Goal: Check status: Check status

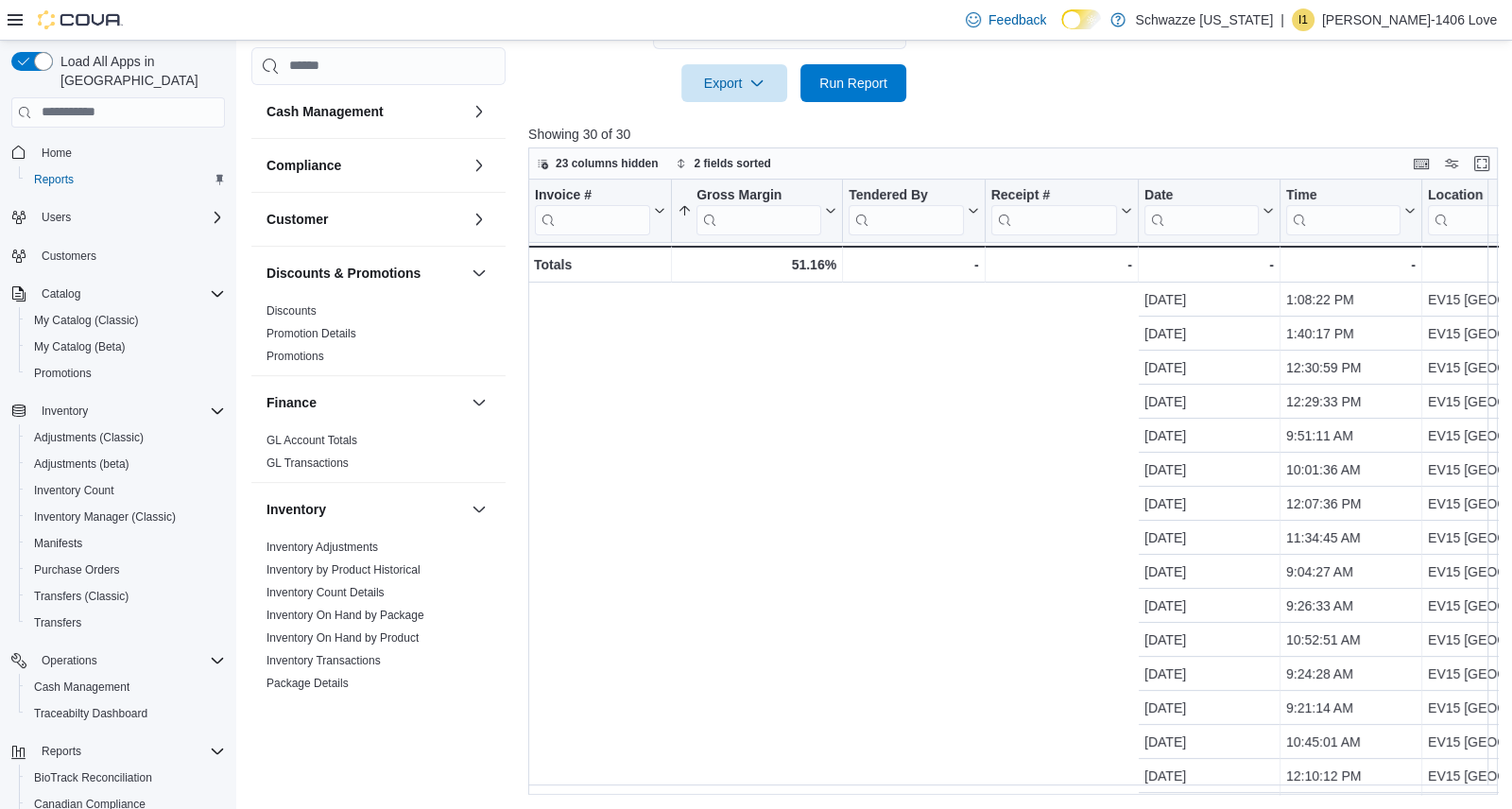
scroll to position [0, 752]
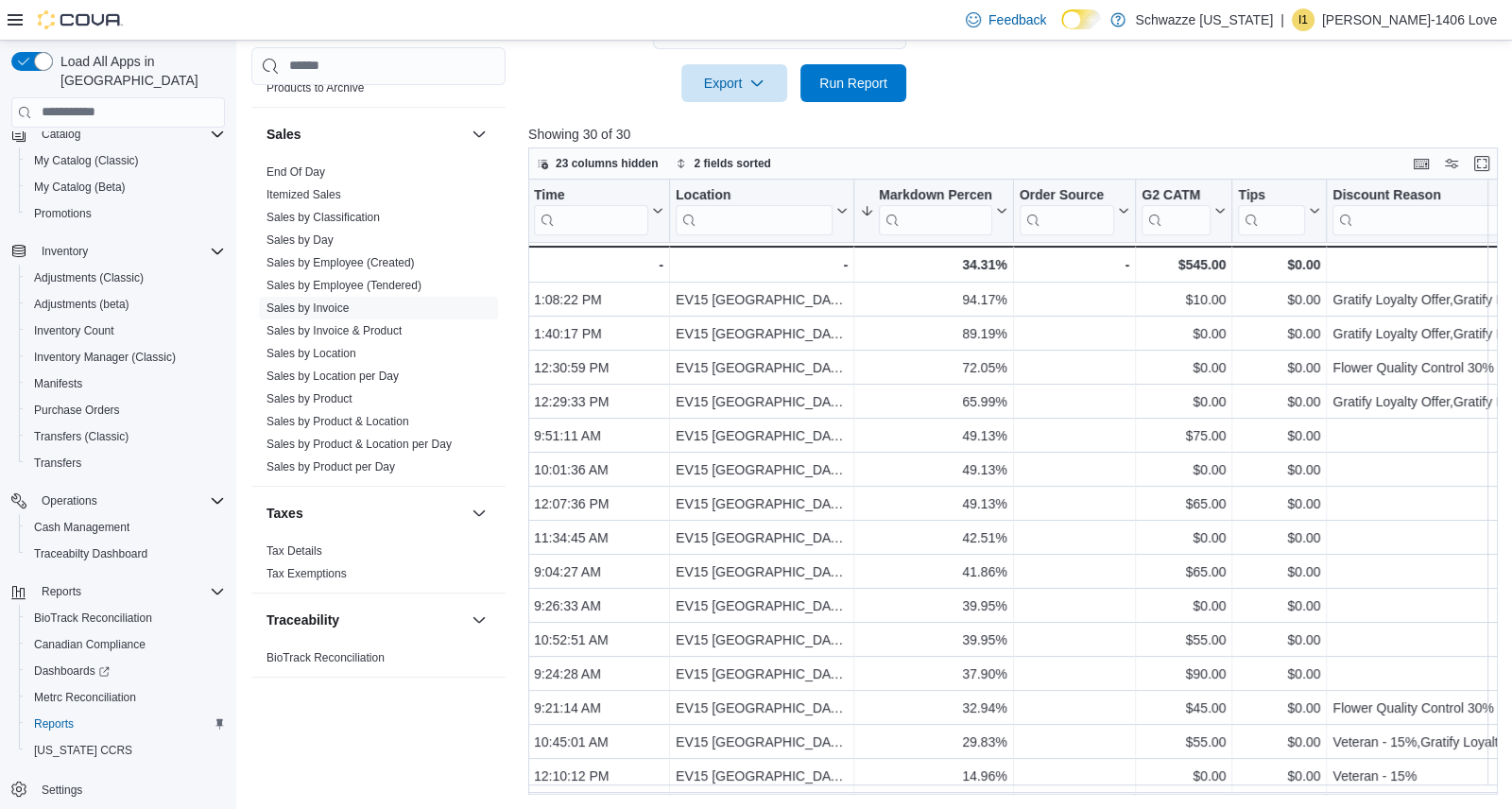
click at [483, 390] on div "End Of Day Itemized Sales Sales by Classification Sales by Day Sales by Employe…" at bounding box center [379, 323] width 255 height 325
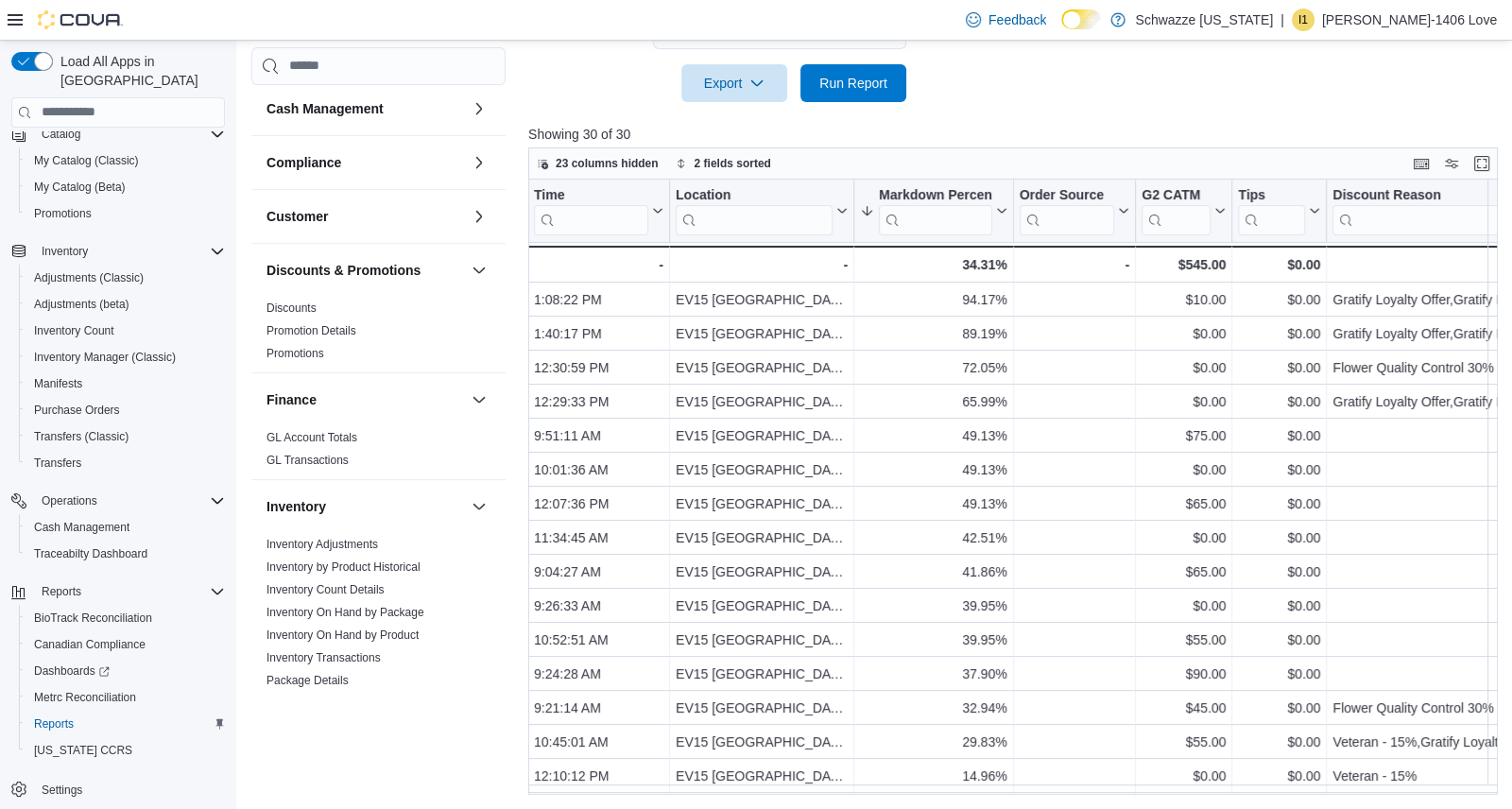
scroll to position [0, 0]
click at [61, 716] on span "Reports" at bounding box center [53, 723] width 39 height 15
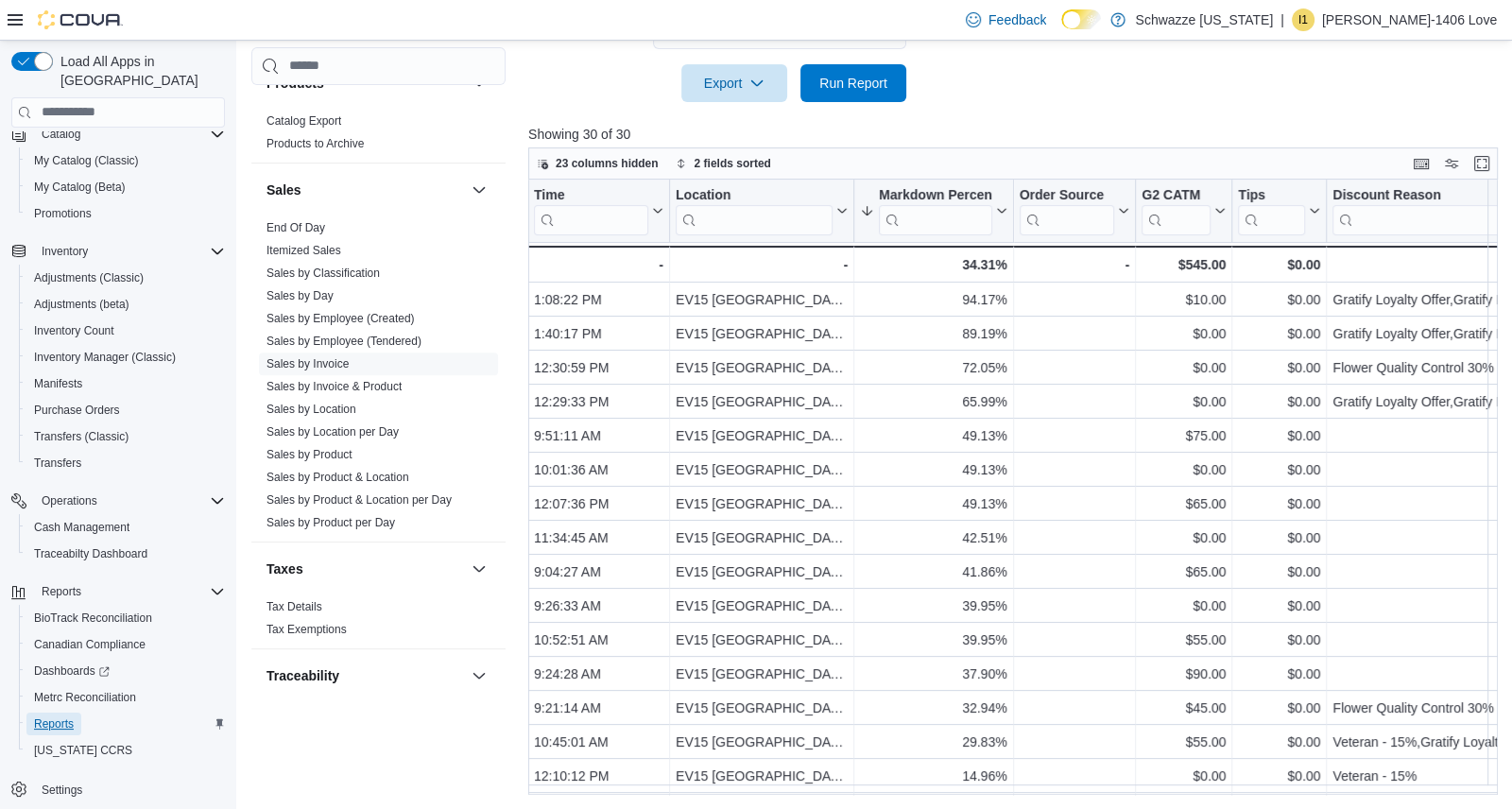
scroll to position [1031, 0]
click at [385, 351] on span "Sales by Employee (Tendered)" at bounding box center [378, 344] width 239 height 23
click at [385, 348] on span "Sales by Employee (Tendered)" at bounding box center [343, 344] width 155 height 15
click at [387, 340] on link "Sales by Employee (Tendered)" at bounding box center [343, 344] width 155 height 13
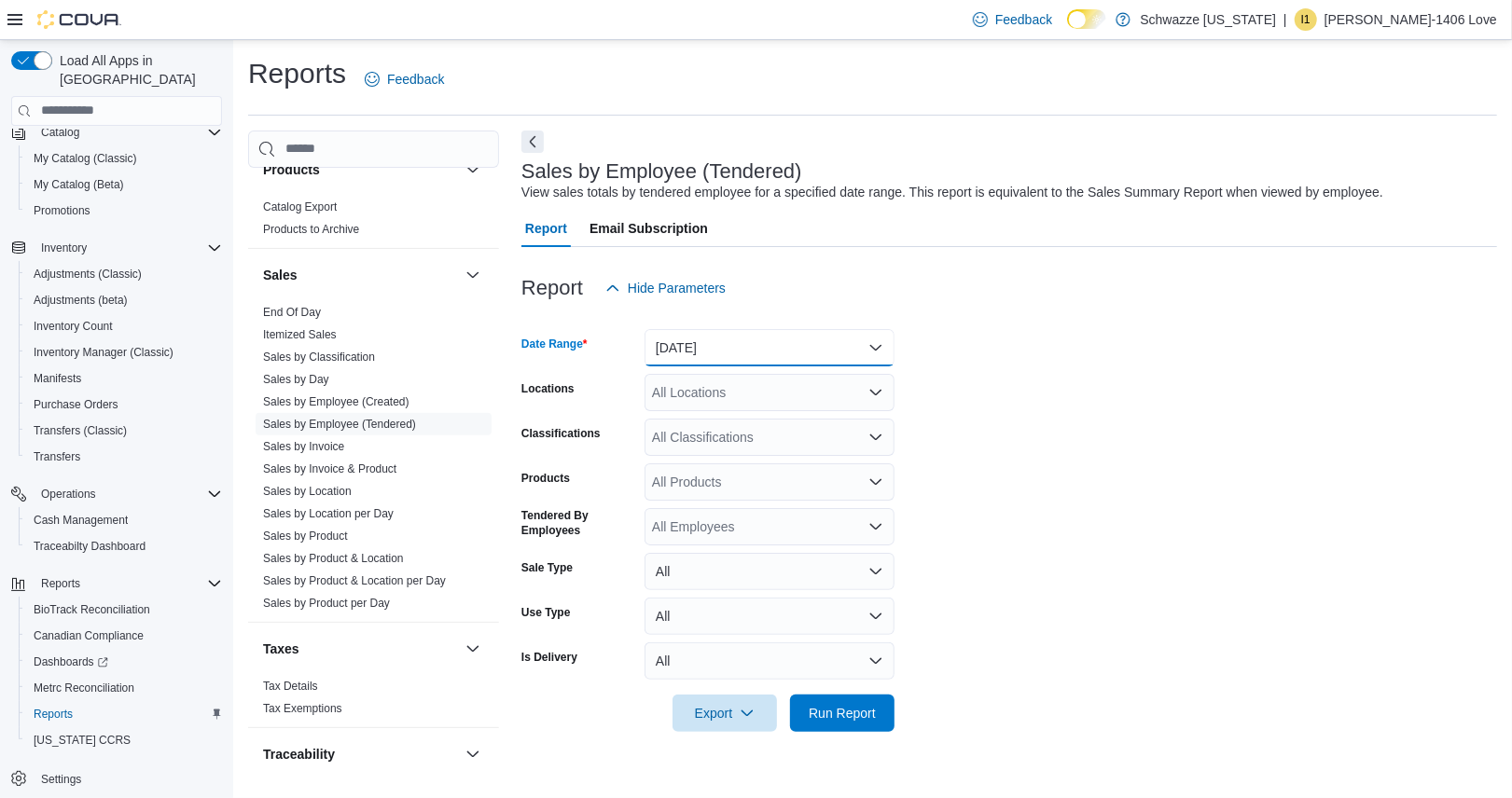
click at [787, 361] on button "[DATE]" at bounding box center [769, 347] width 250 height 37
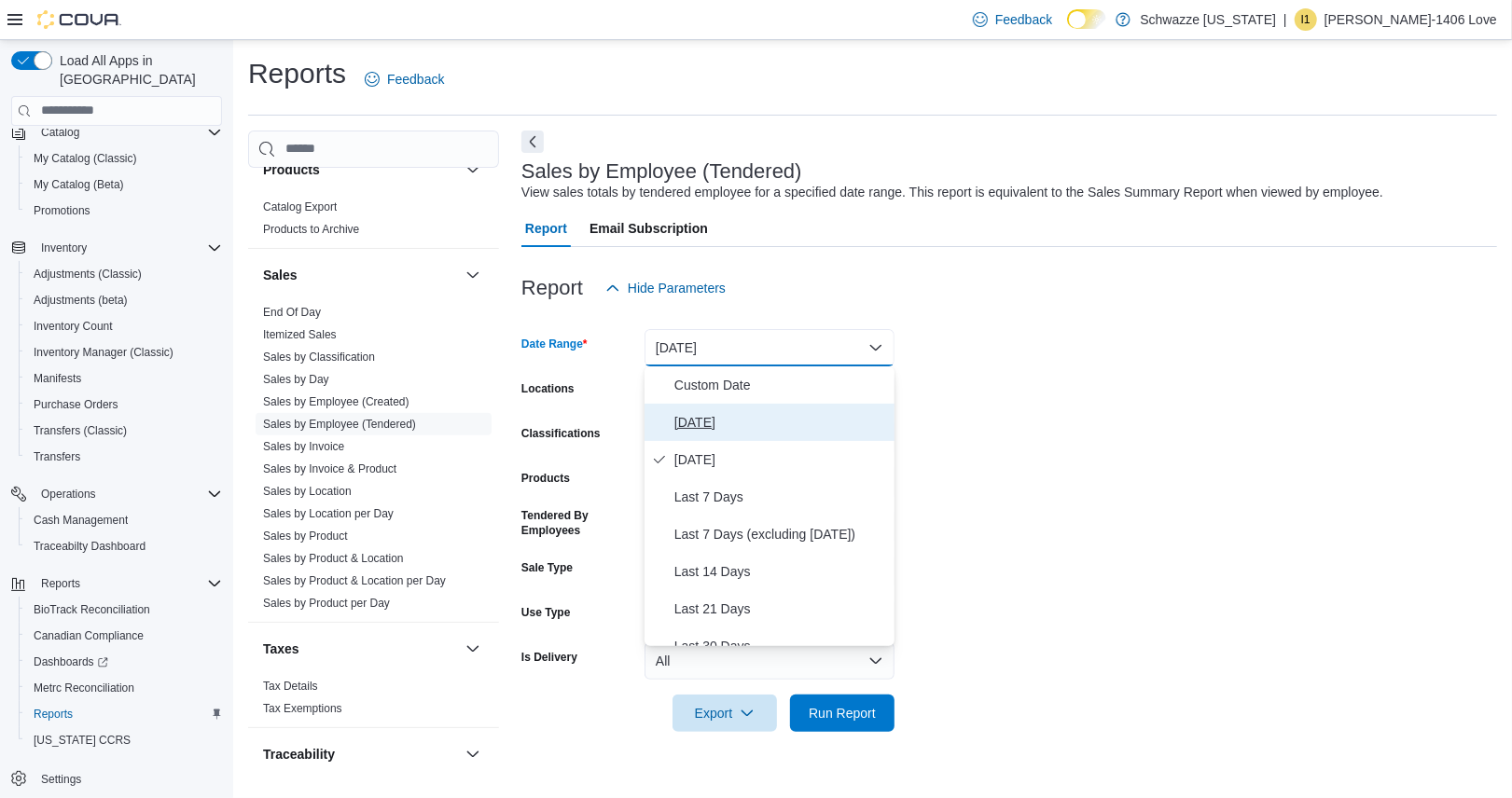
click at [784, 421] on span "[DATE]" at bounding box center [780, 421] width 212 height 22
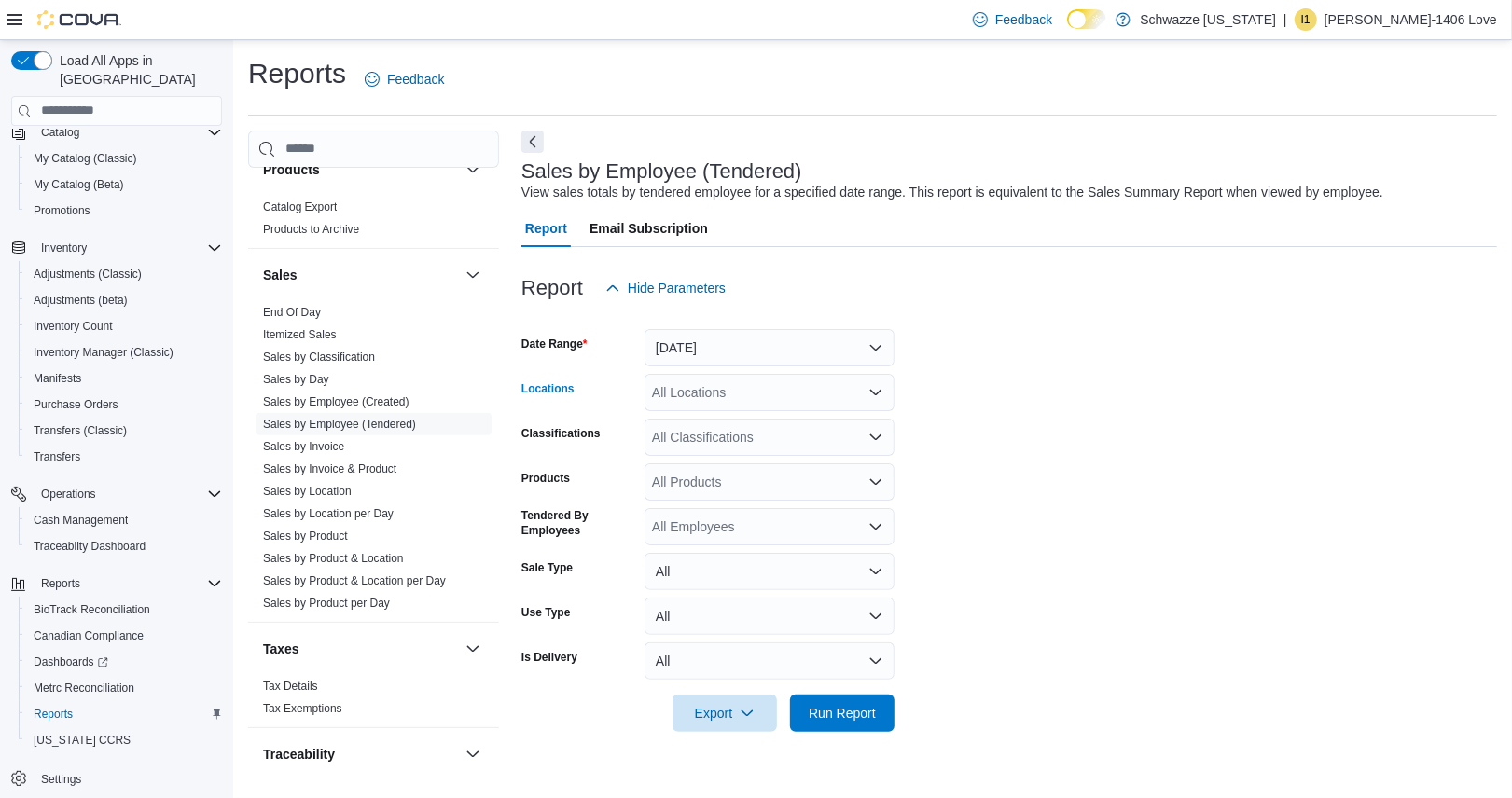
click at [784, 399] on div "All Locations" at bounding box center [769, 392] width 250 height 37
type input "**"
click at [794, 428] on span "EV15 [GEOGRAPHIC_DATA]" at bounding box center [780, 423] width 171 height 18
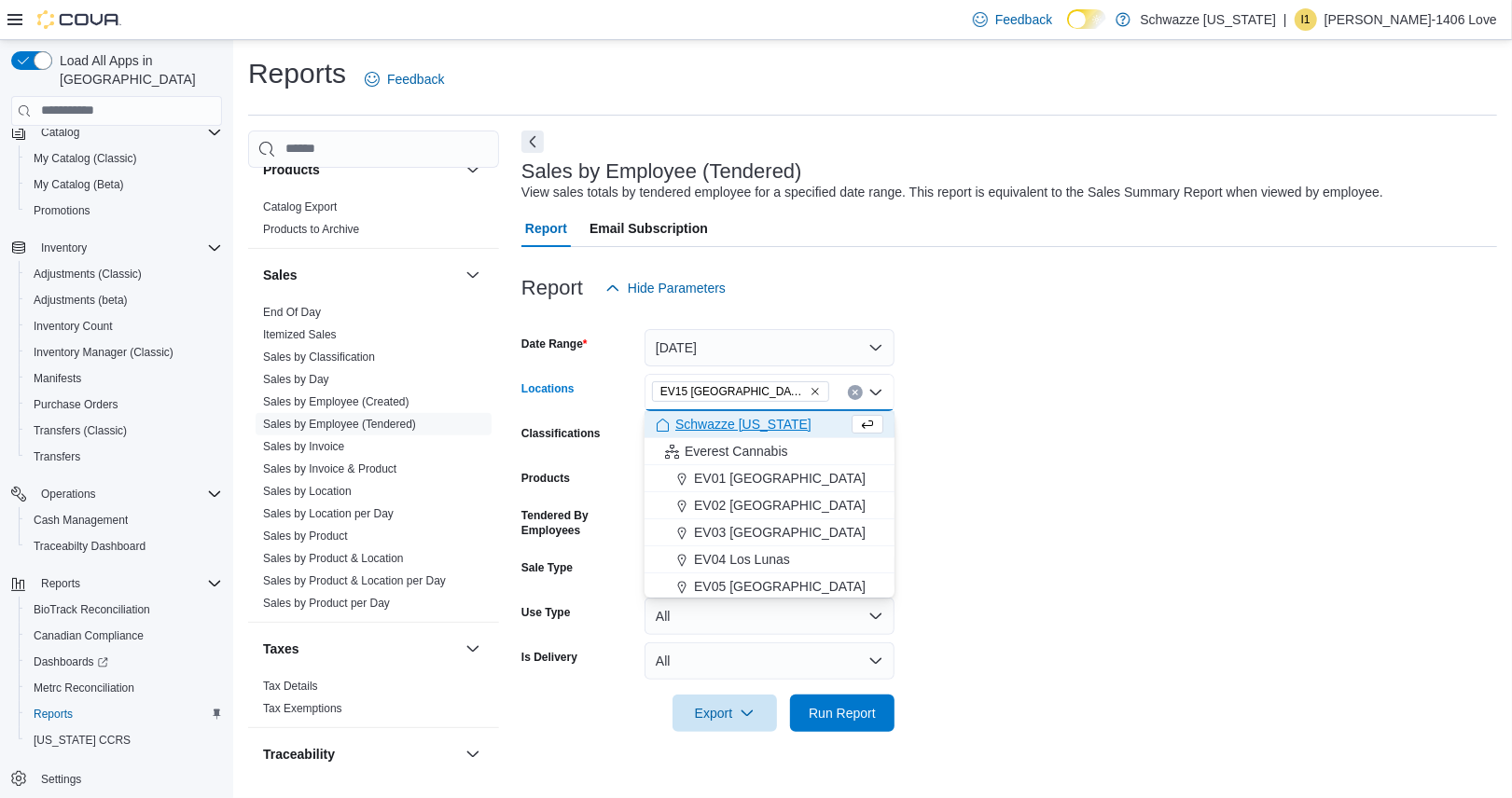
click at [1099, 493] on form "Date Range [DATE] Locations EV15 [GEOGRAPHIC_DATA] [GEOGRAPHIC_DATA] box. Selec…" at bounding box center [1009, 519] width 976 height 425
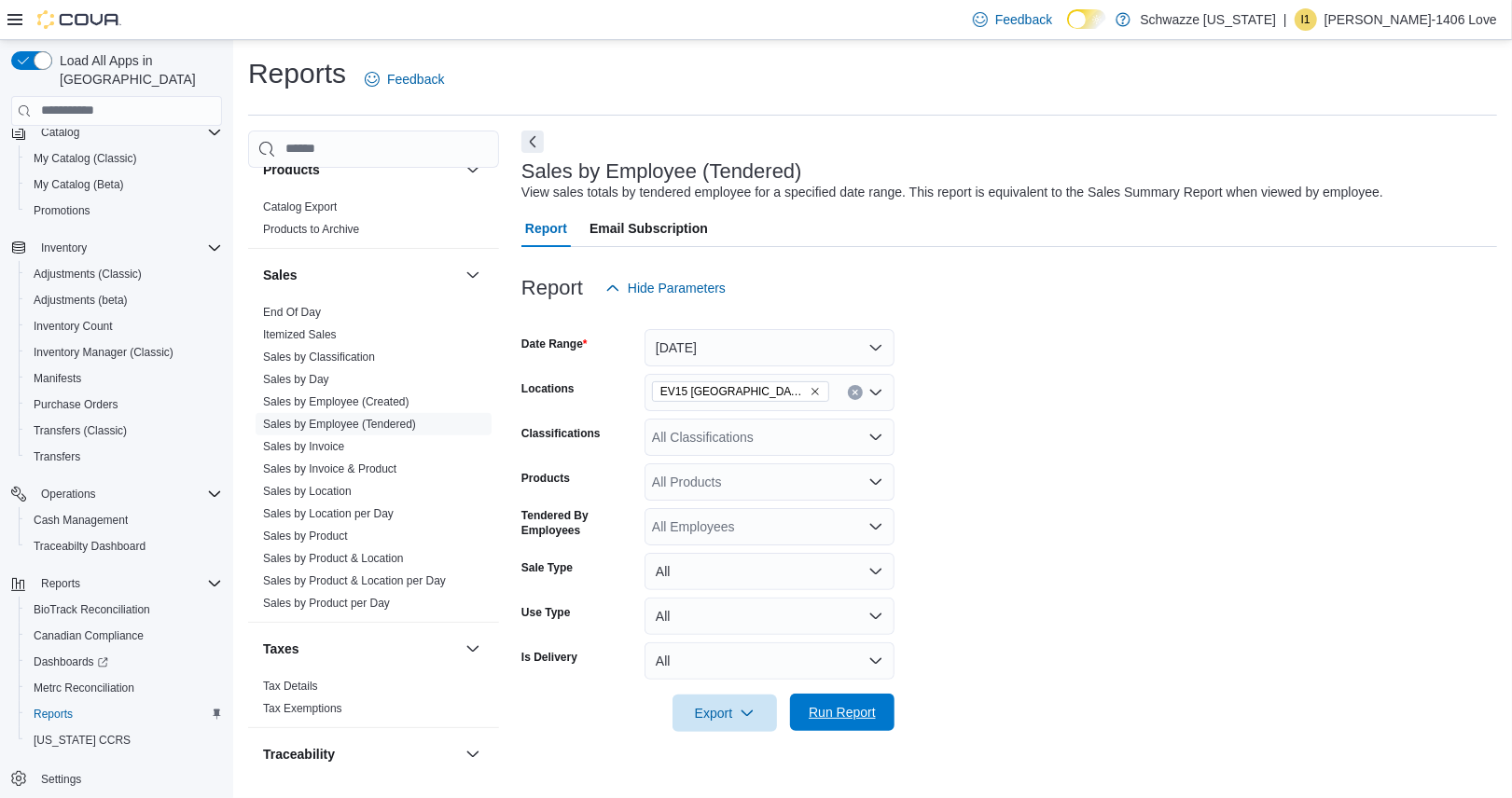
click at [869, 702] on span "Run Report" at bounding box center [842, 712] width 82 height 37
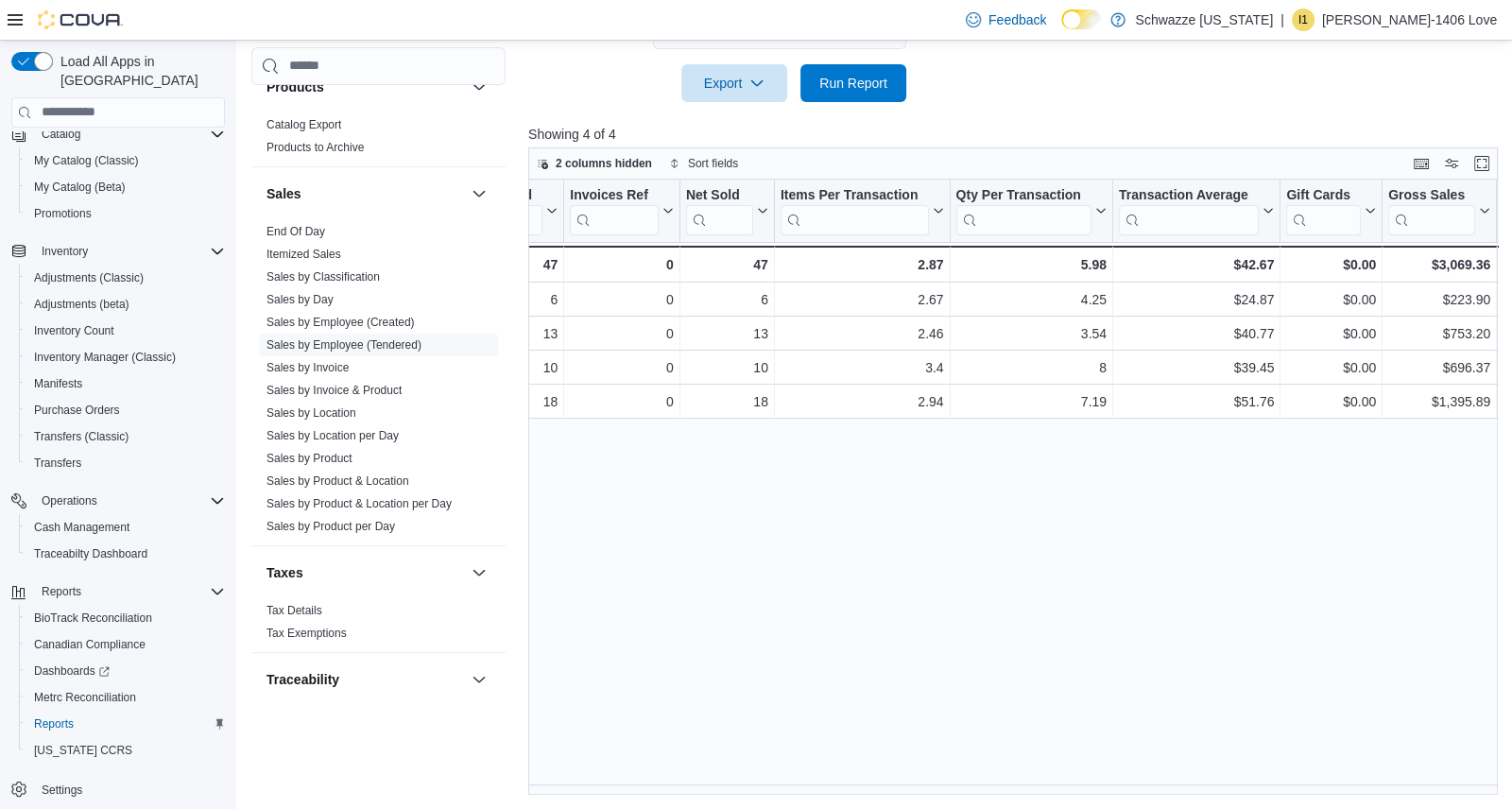
scroll to position [0, 300]
drag, startPoint x: 823, startPoint y: 794, endPoint x: 599, endPoint y: 787, distance: 224.1
click at [599, 787] on div "Reports Feedback Cash Management Cash Management Cash Out Details Compliance OC…" at bounding box center [879, 106] width 1287 height 1409
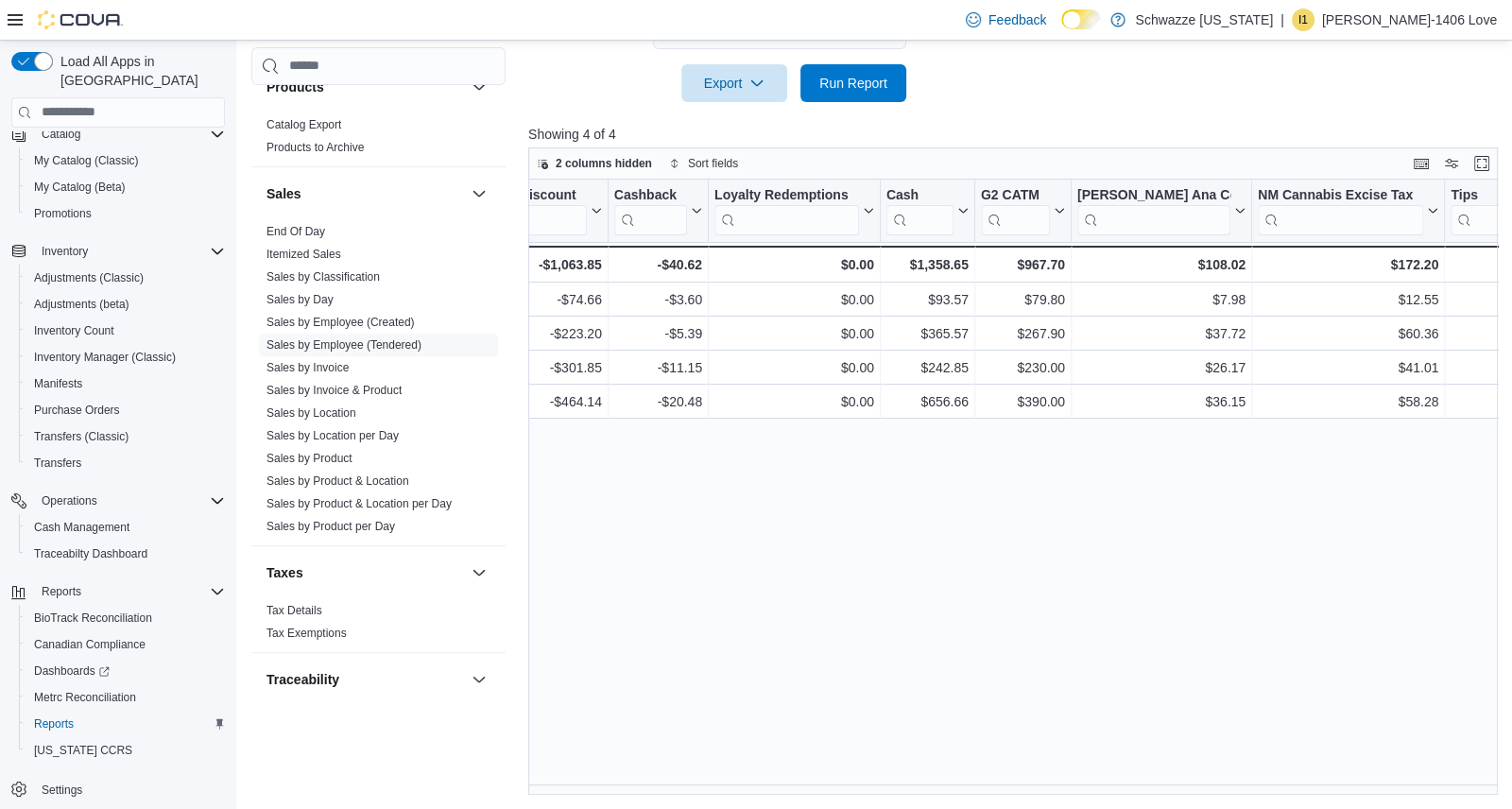
scroll to position [0, 0]
